Goal: Navigation & Orientation: Find specific page/section

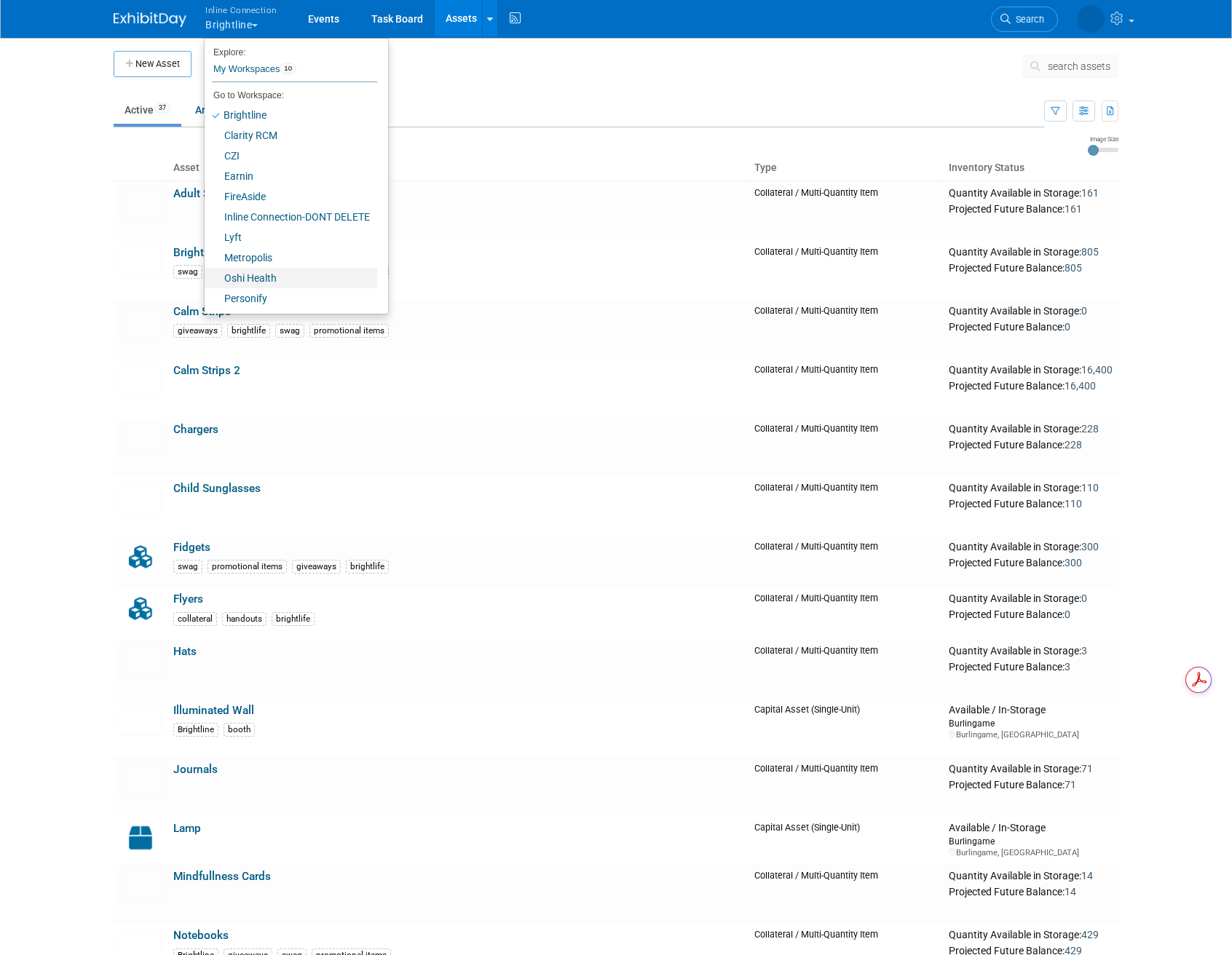
click at [274, 279] on link "Oshi Health" at bounding box center [290, 278] width 173 height 21
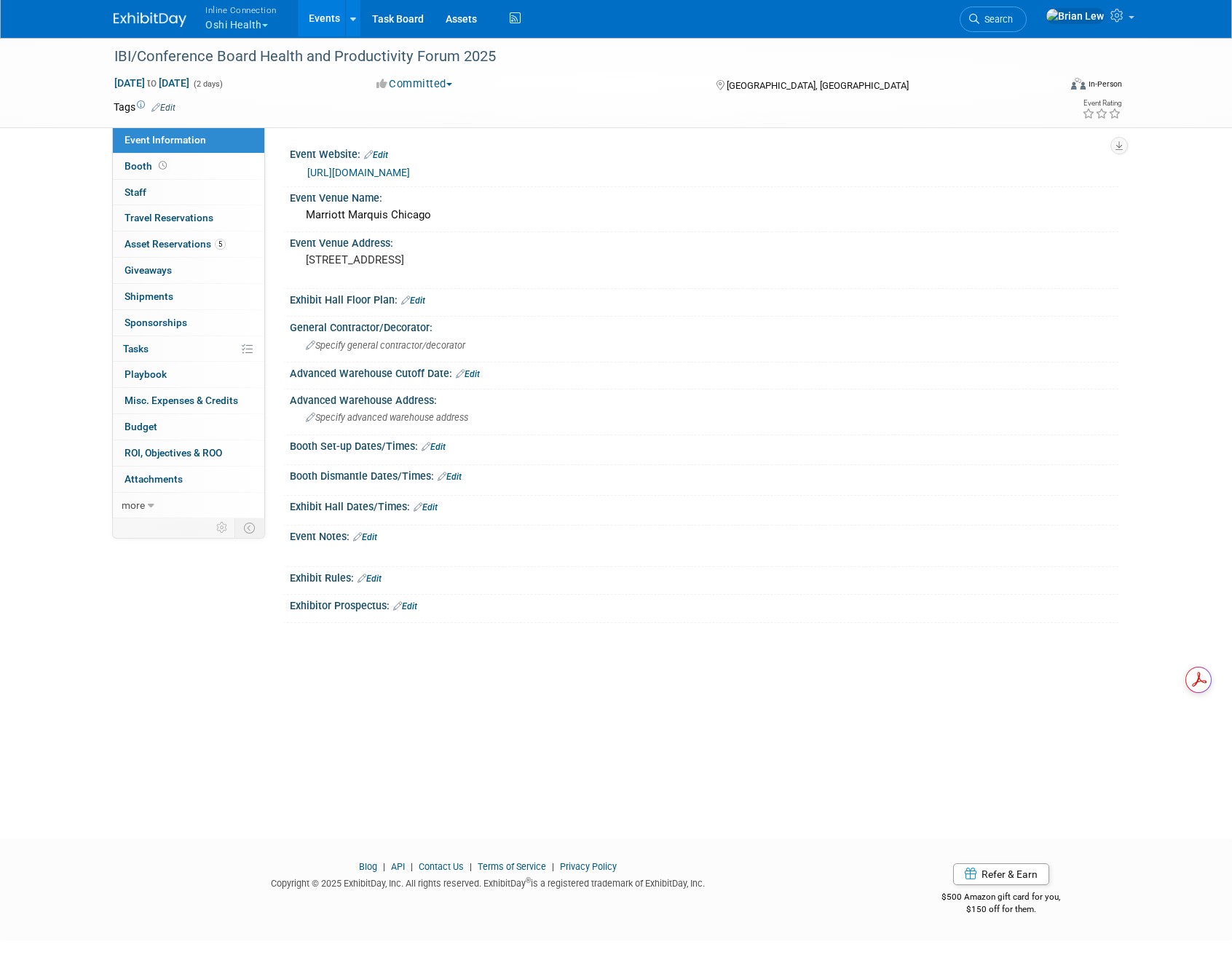
click at [325, 20] on link "Events" at bounding box center [324, 18] width 53 height 36
